Goal: Task Accomplishment & Management: Manage account settings

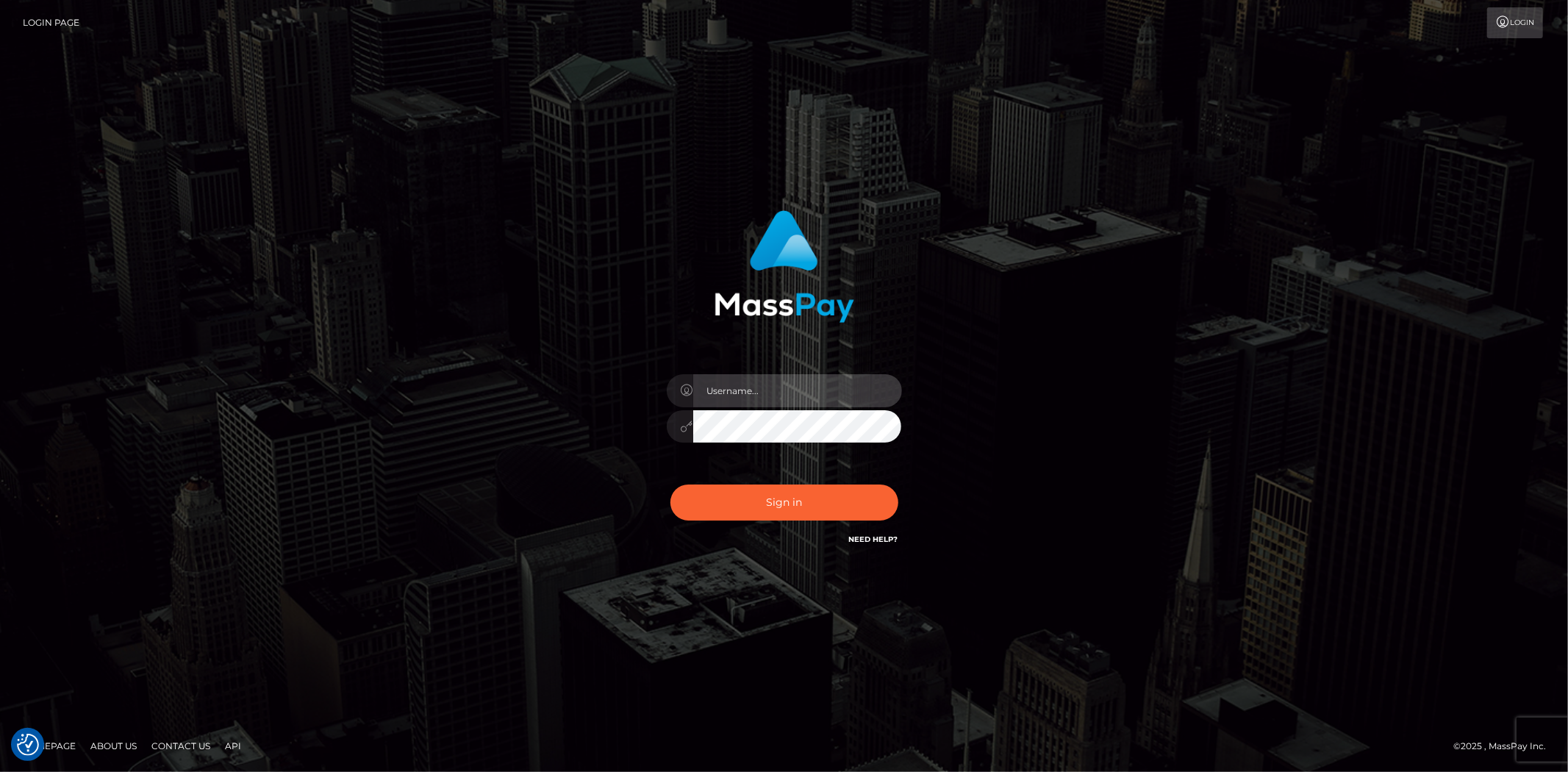
click at [785, 393] on input "text" at bounding box center [798, 391] width 209 height 33
type input "Bern.Spree"
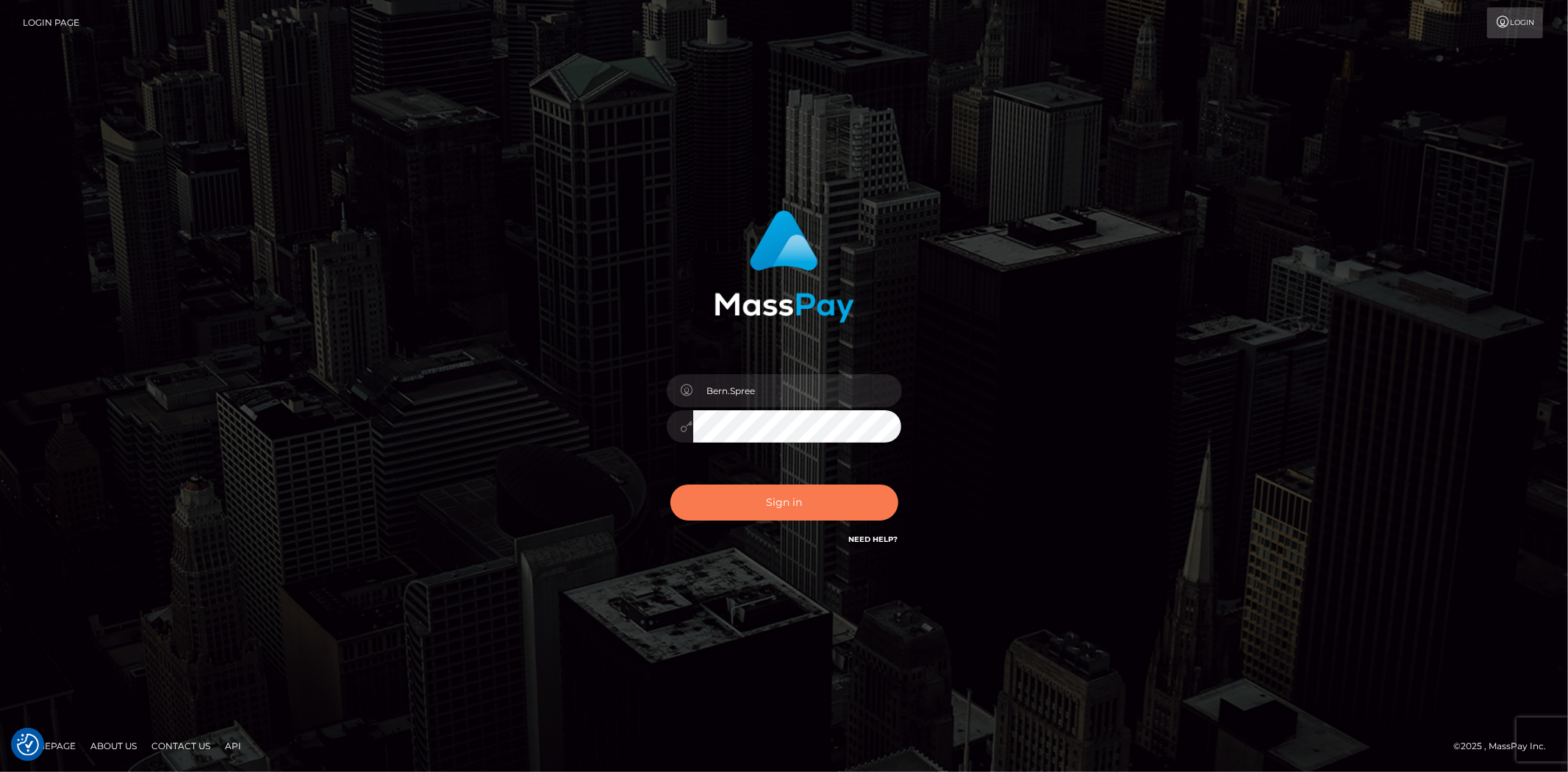
click at [739, 493] on button "Sign in" at bounding box center [784, 502] width 228 height 36
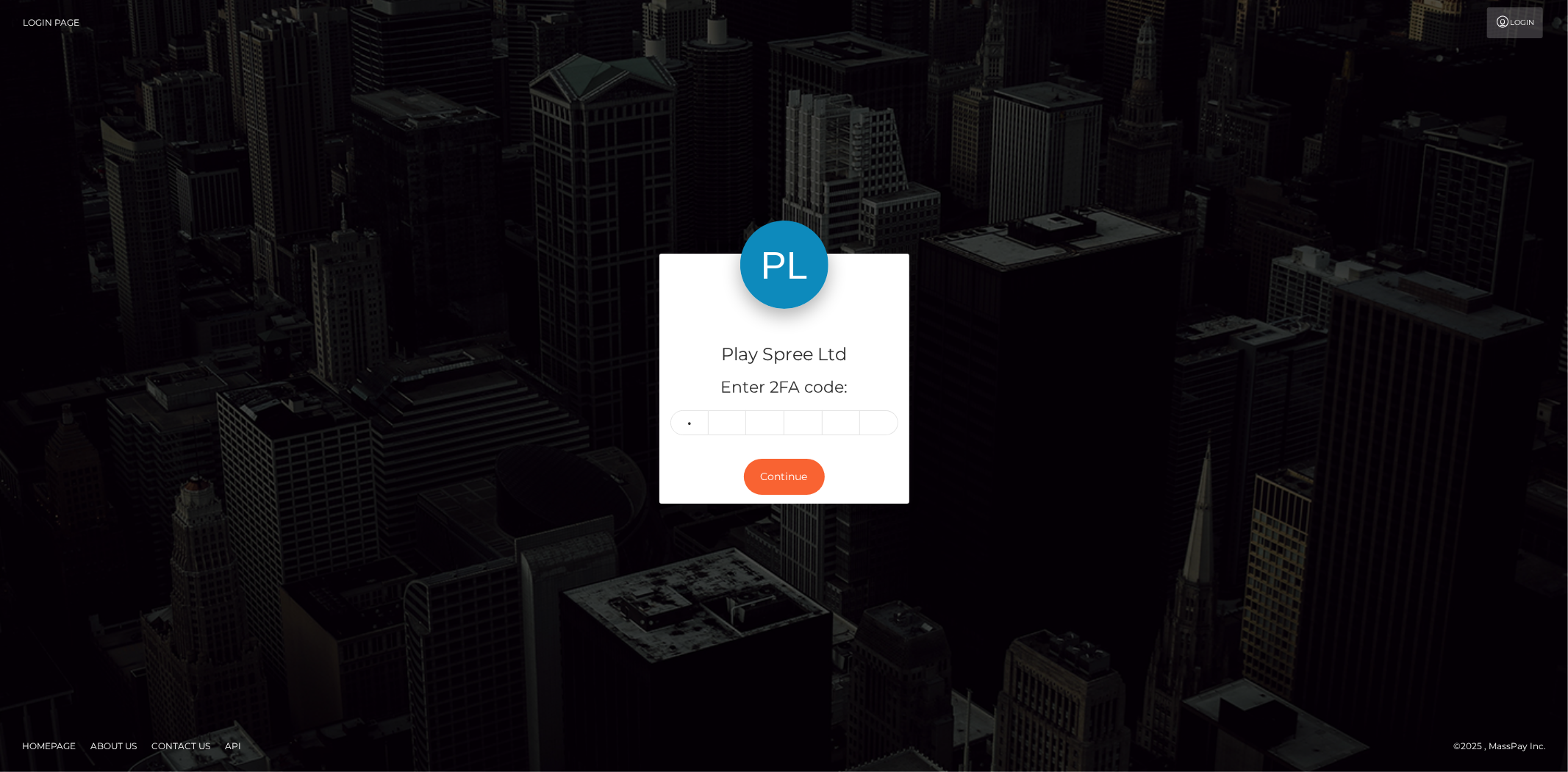
type input "0"
type input "4"
type input "8"
type input "5"
type input "0"
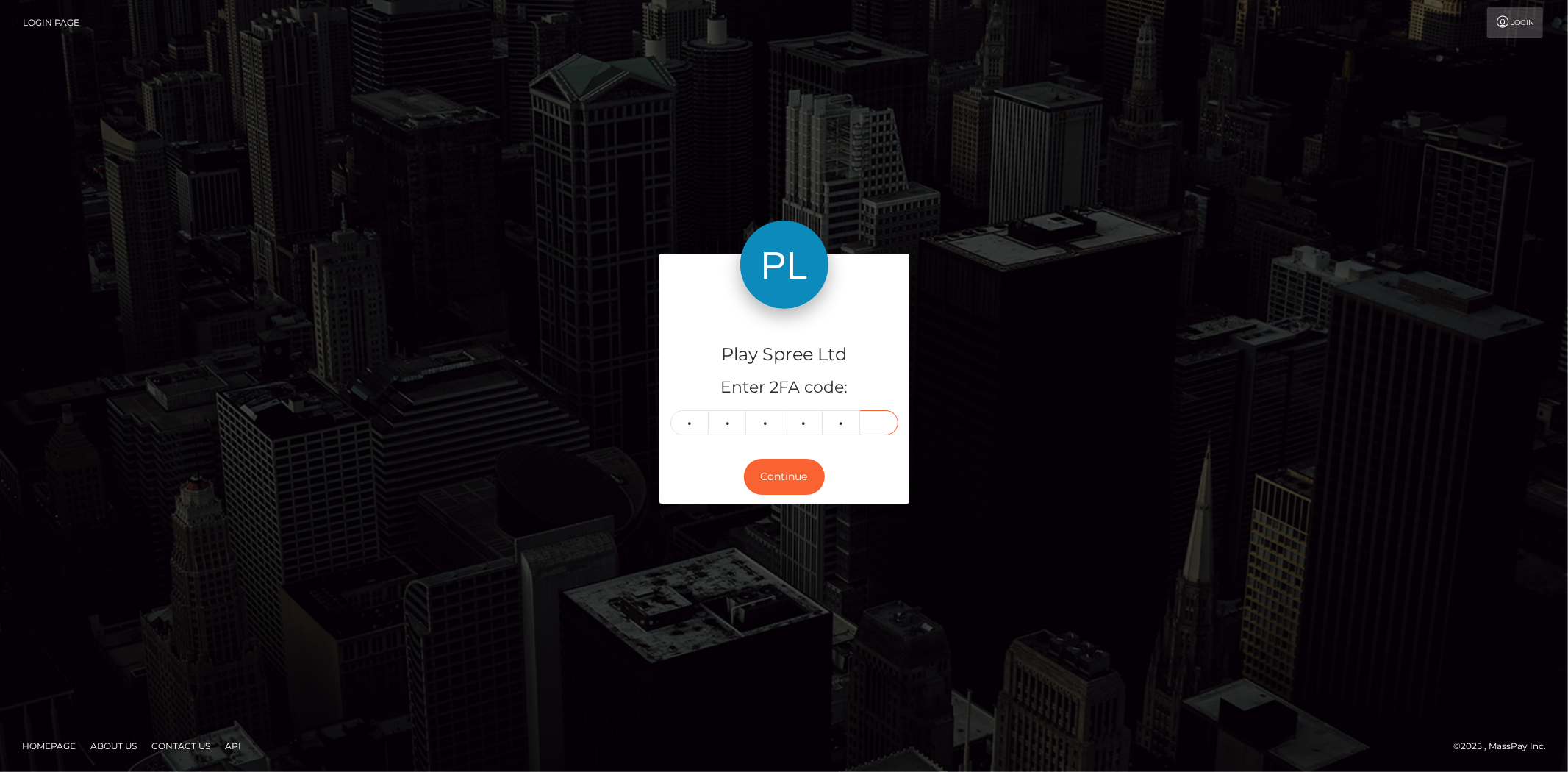
type input "8"
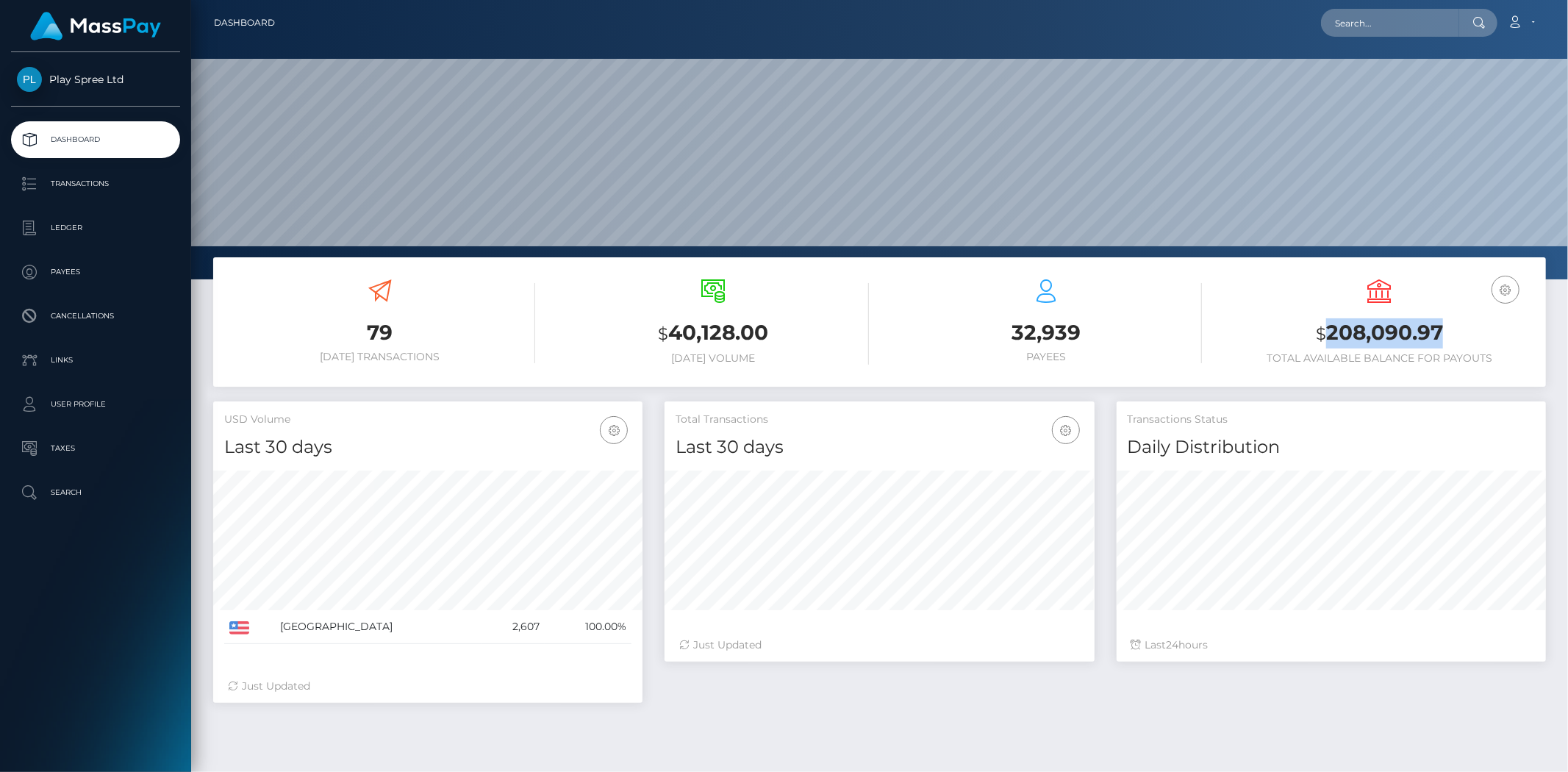
scroll to position [261, 430]
